Goal: Navigation & Orientation: Find specific page/section

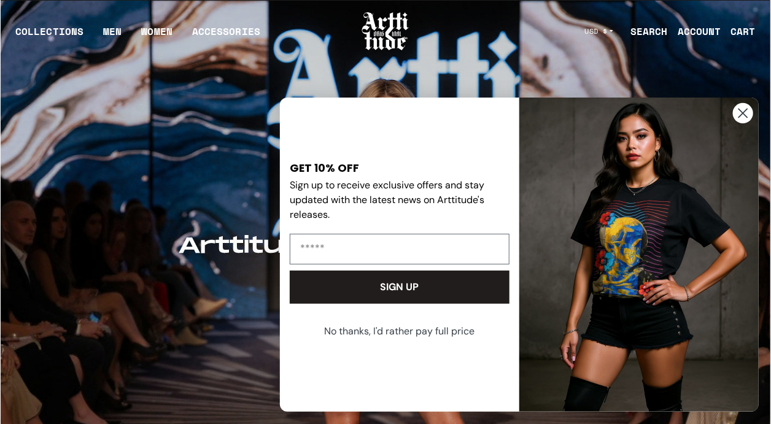
click at [742, 116] on circle "Close dialog" at bounding box center [743, 113] width 20 height 20
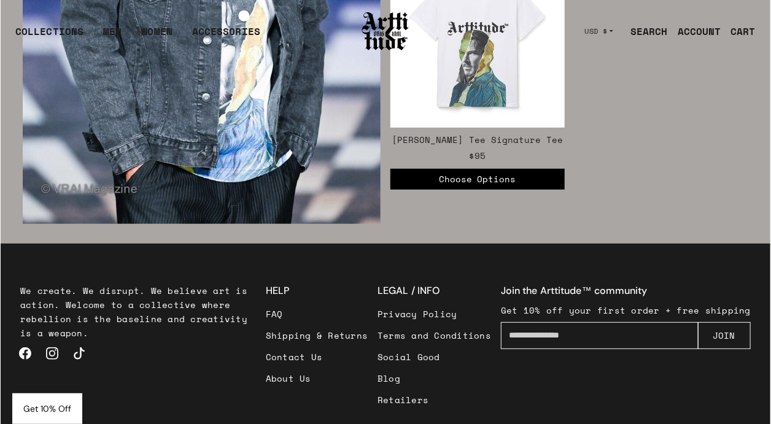
scroll to position [1965, 0]
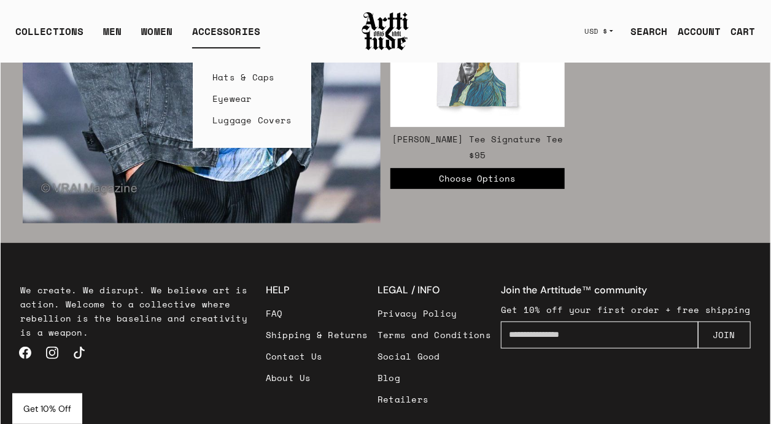
click at [222, 71] on link "Hats & Caps" at bounding box center [252, 76] width 80 height 21
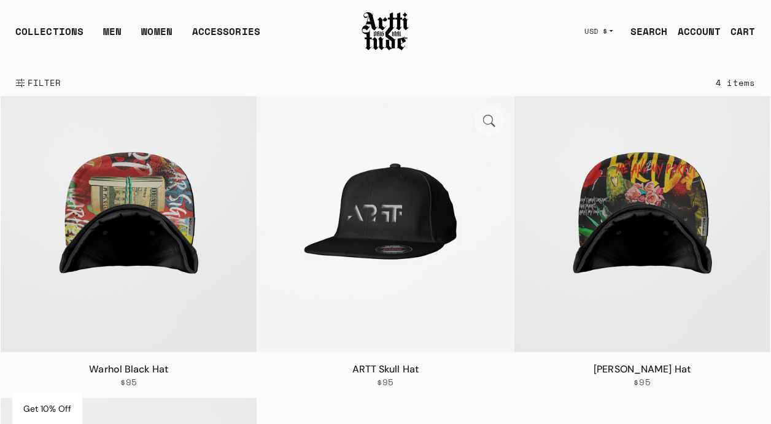
scroll to position [61, 0]
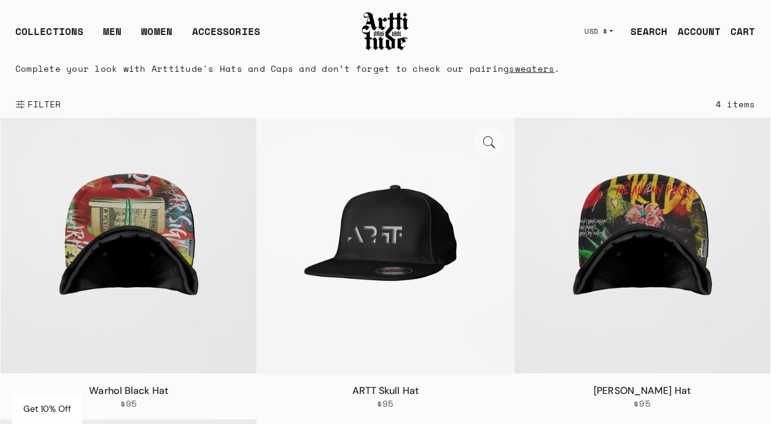
click at [449, 281] on img at bounding box center [385, 246] width 256 height 256
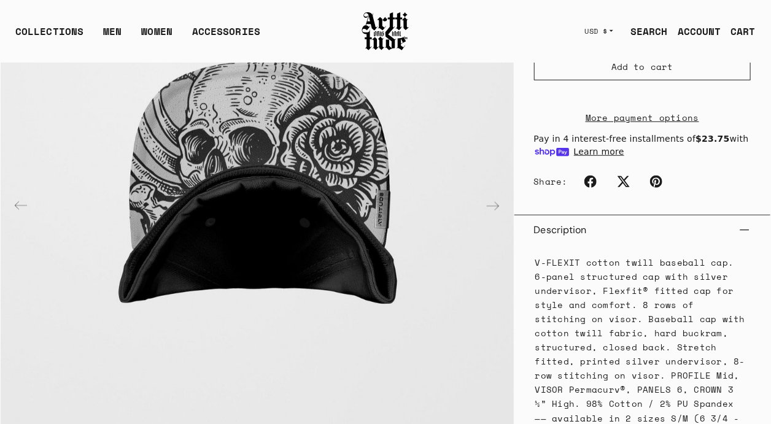
scroll to position [430, 0]
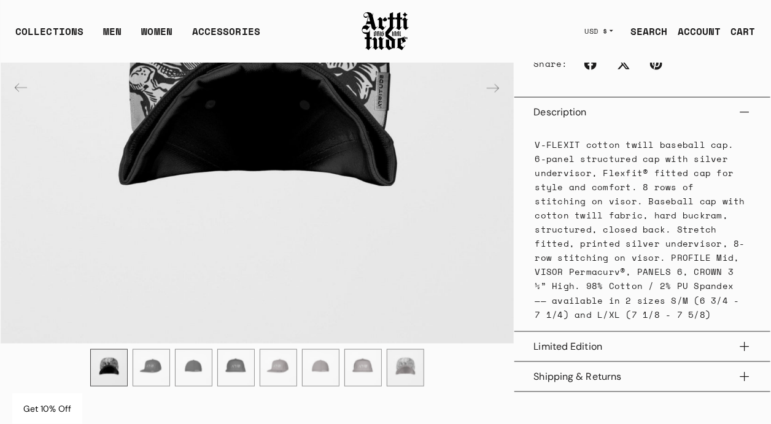
click at [599, 355] on button "Limited Edition" at bounding box center [642, 346] width 217 height 29
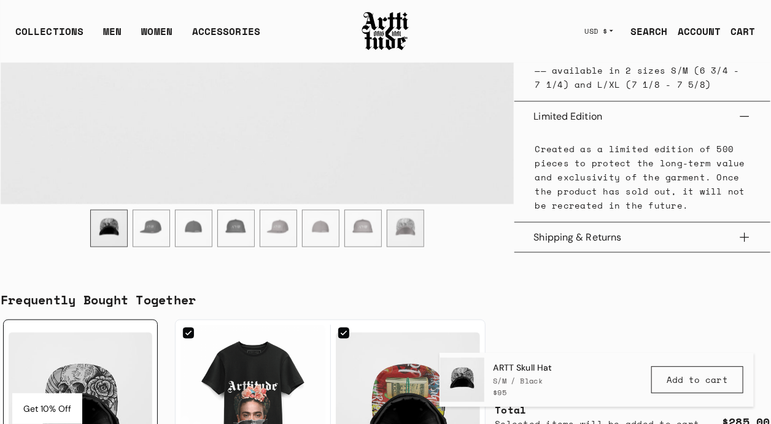
scroll to position [675, 0]
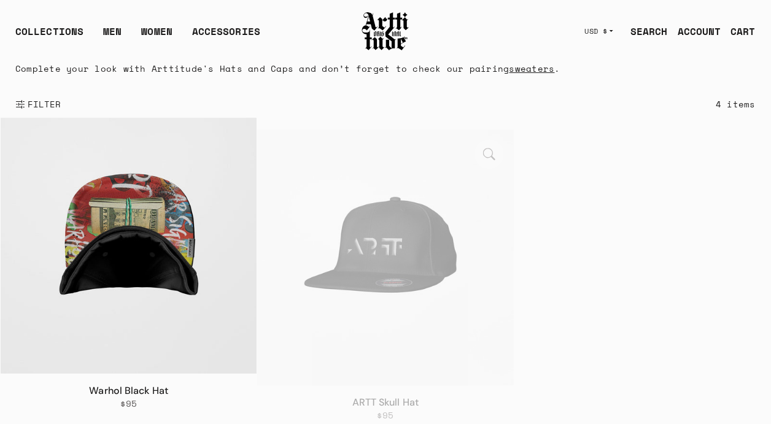
scroll to position [61, 0]
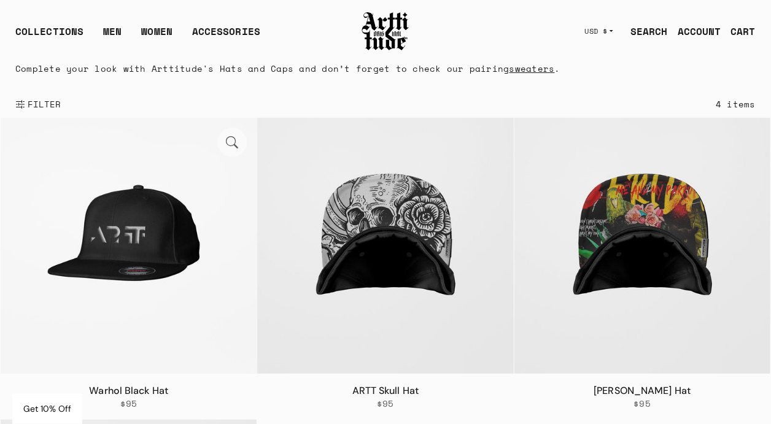
click at [193, 243] on img at bounding box center [129, 246] width 256 height 256
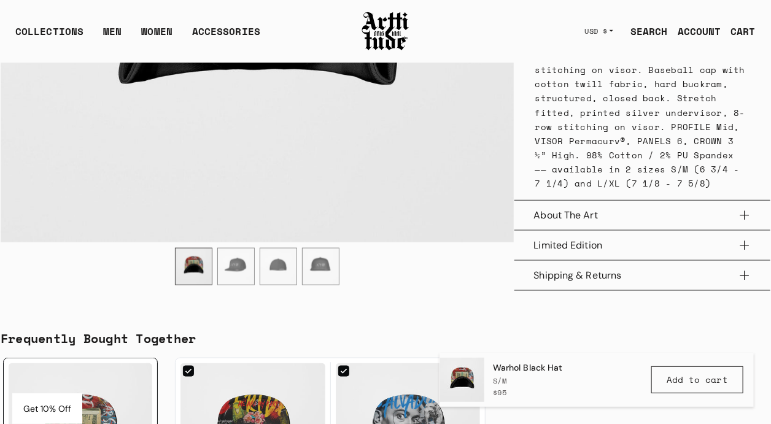
scroll to position [491, 0]
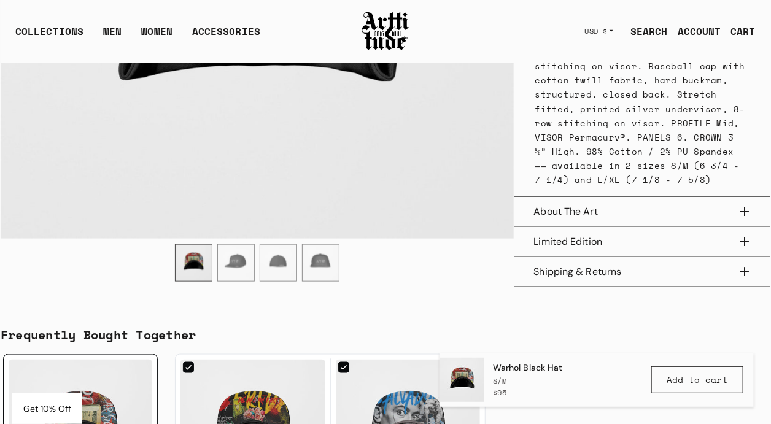
click at [599, 211] on button "About The Art" at bounding box center [642, 211] width 217 height 29
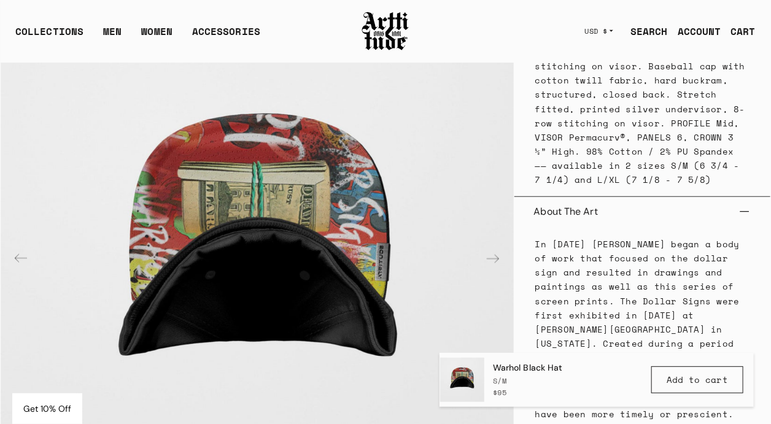
click at [585, 221] on button "About The Art" at bounding box center [642, 211] width 217 height 29
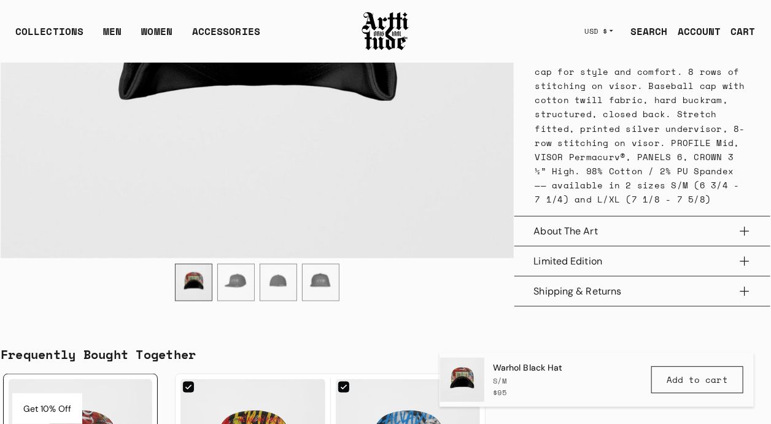
scroll to position [430, 0]
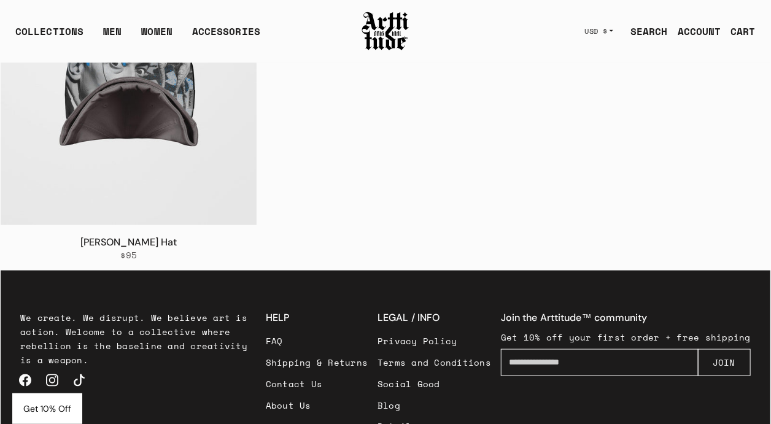
scroll to position [599, 0]
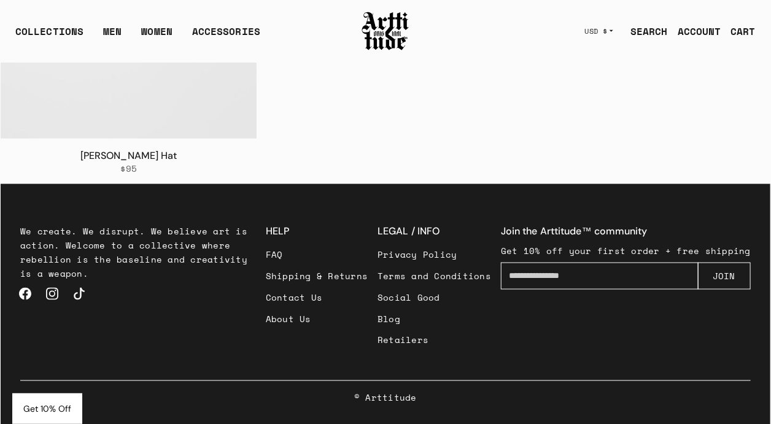
click at [313, 305] on link "Contact Us" at bounding box center [317, 297] width 103 height 21
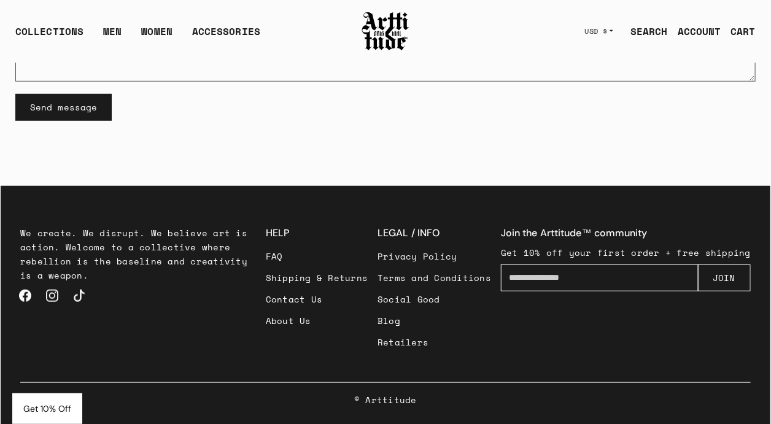
scroll to position [329, 0]
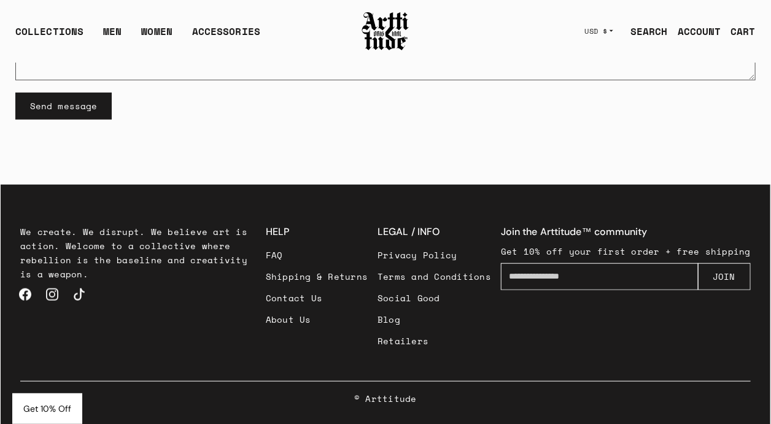
click at [299, 316] on link "About Us" at bounding box center [317, 319] width 103 height 21
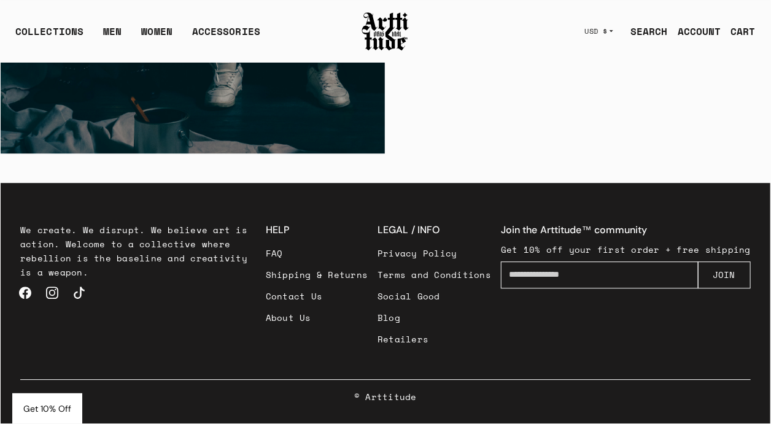
scroll to position [3026, 0]
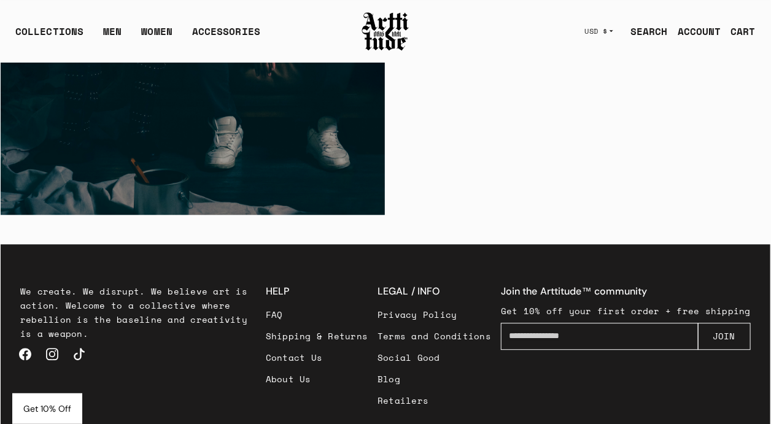
click at [290, 317] on link "FAQ" at bounding box center [317, 314] width 103 height 21
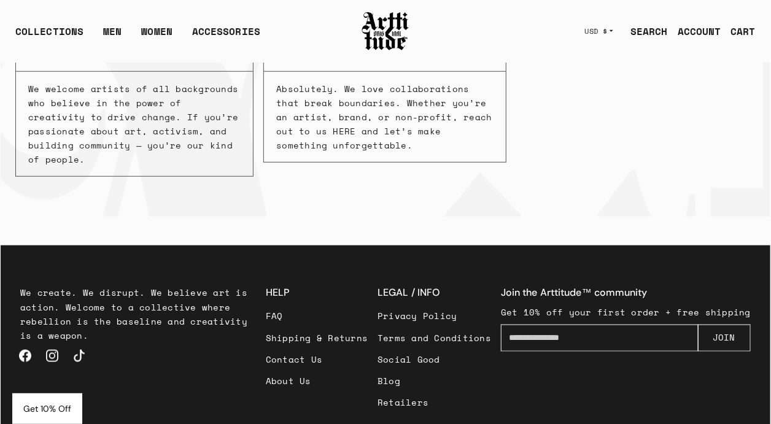
scroll to position [464, 0]
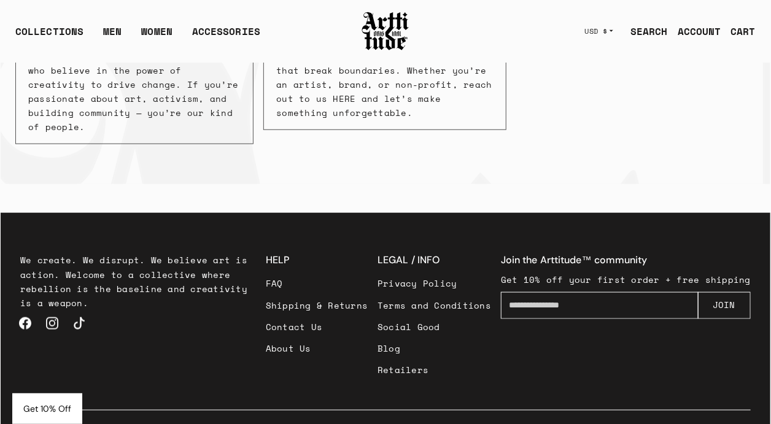
click at [322, 316] on link "Contact Us" at bounding box center [317, 326] width 103 height 21
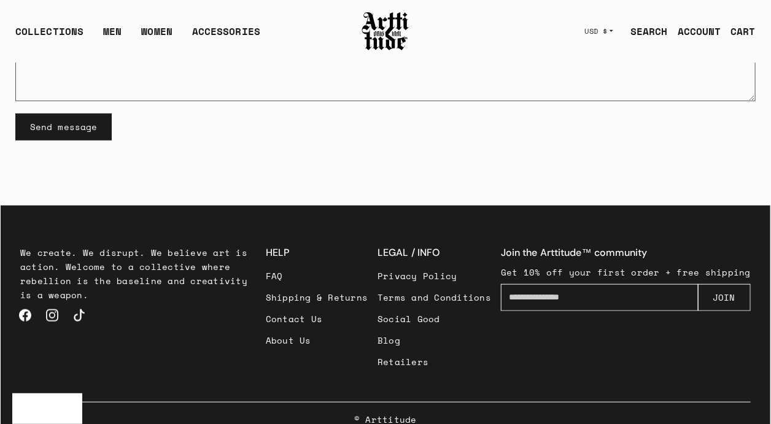
scroll to position [329, 0]
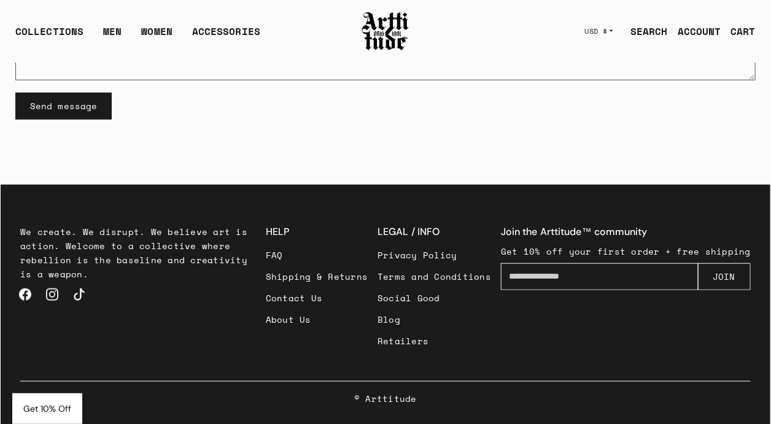
click at [22, 297] on link "Facebook" at bounding box center [25, 294] width 27 height 27
